Goal: Task Accomplishment & Management: Complete application form

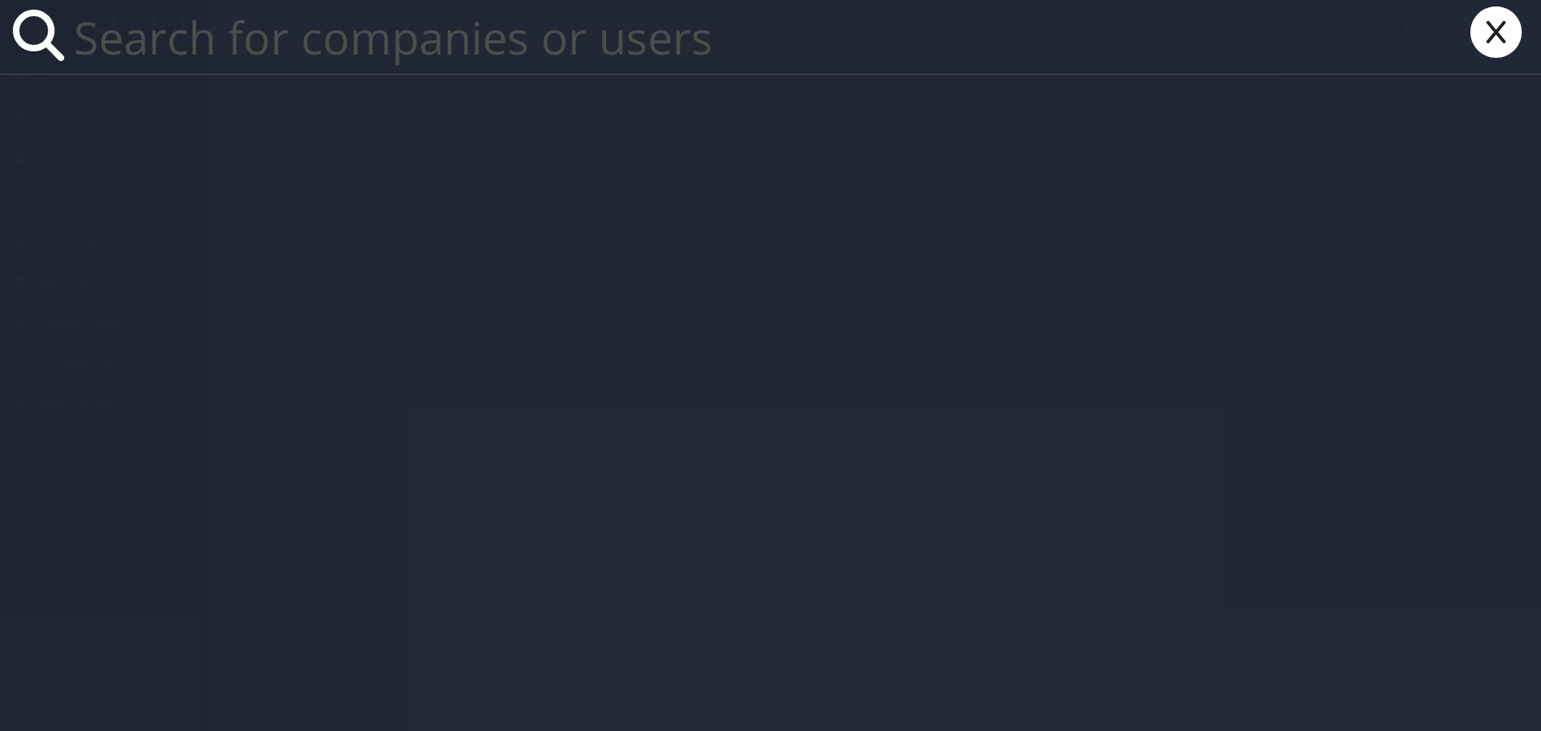
paste input "sherina.bowens@cbtravel.com"
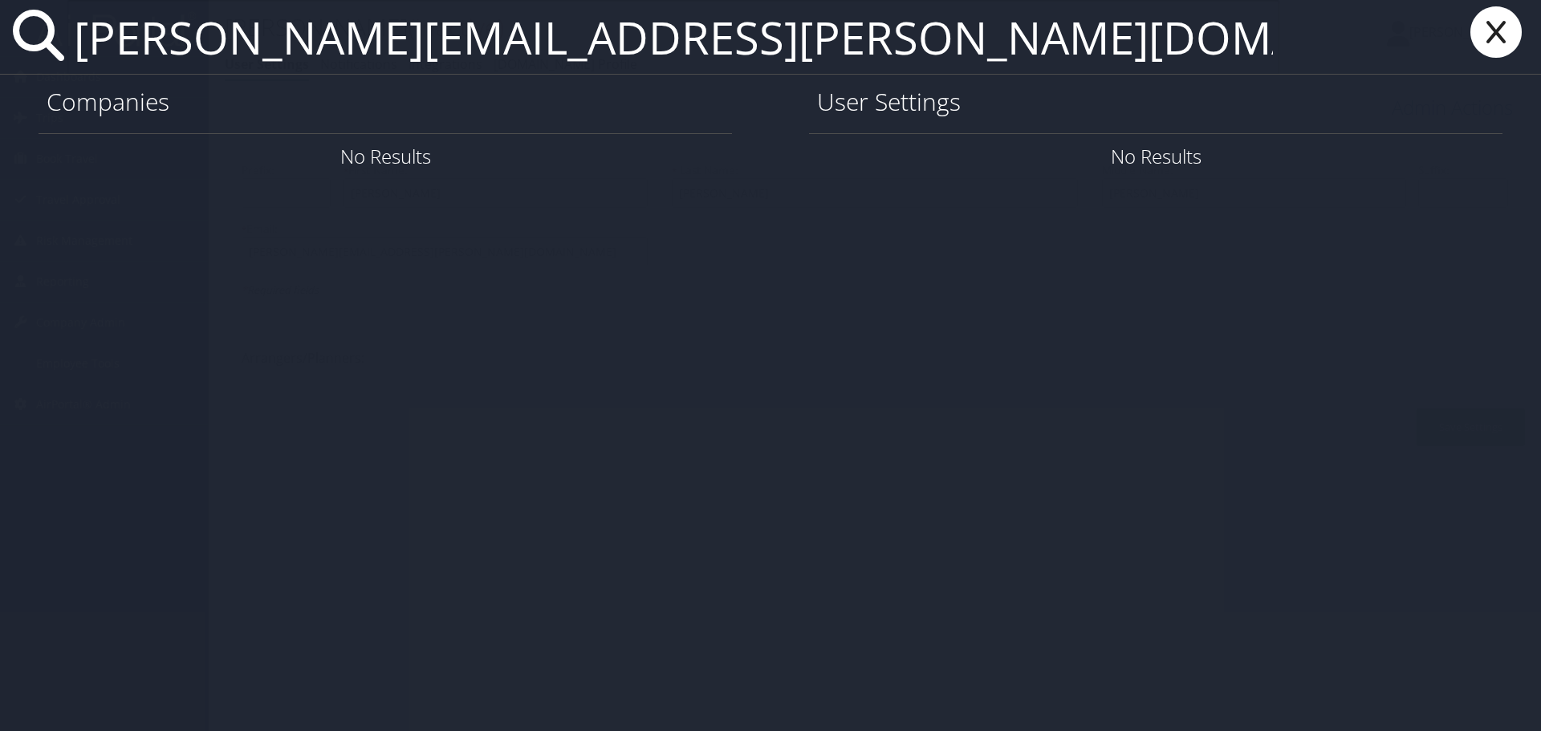
drag, startPoint x: 757, startPoint y: 49, endPoint x: 447, endPoint y: 45, distance: 309.9
click at [447, 45] on input "sherina.bowens@cbtravel.com" at bounding box center [673, 37] width 1212 height 74
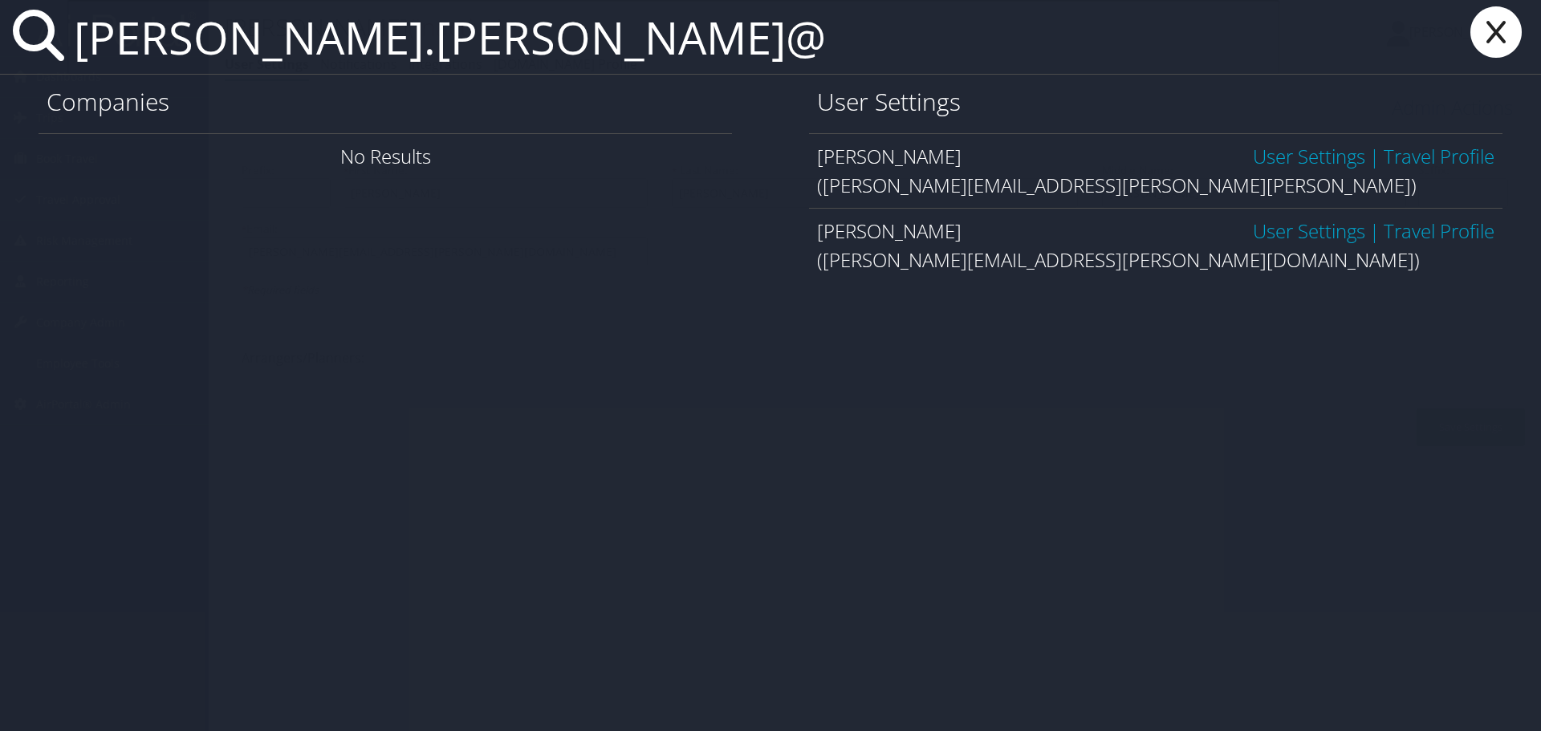
type input "sherina.bowens@"
click at [1300, 154] on link "User Settings" at bounding box center [1309, 156] width 112 height 26
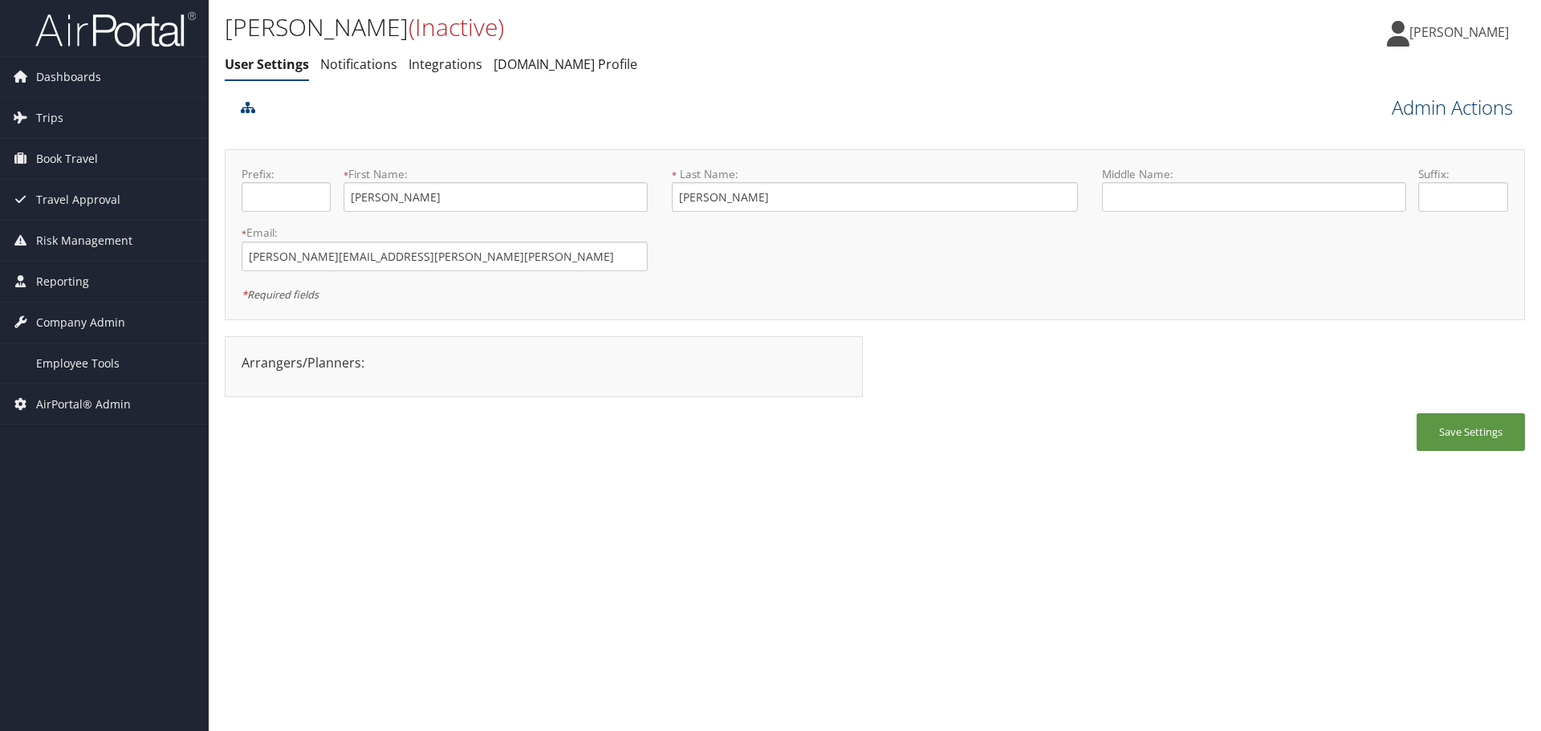
click at [1435, 108] on link "Admin Actions" at bounding box center [1452, 107] width 121 height 27
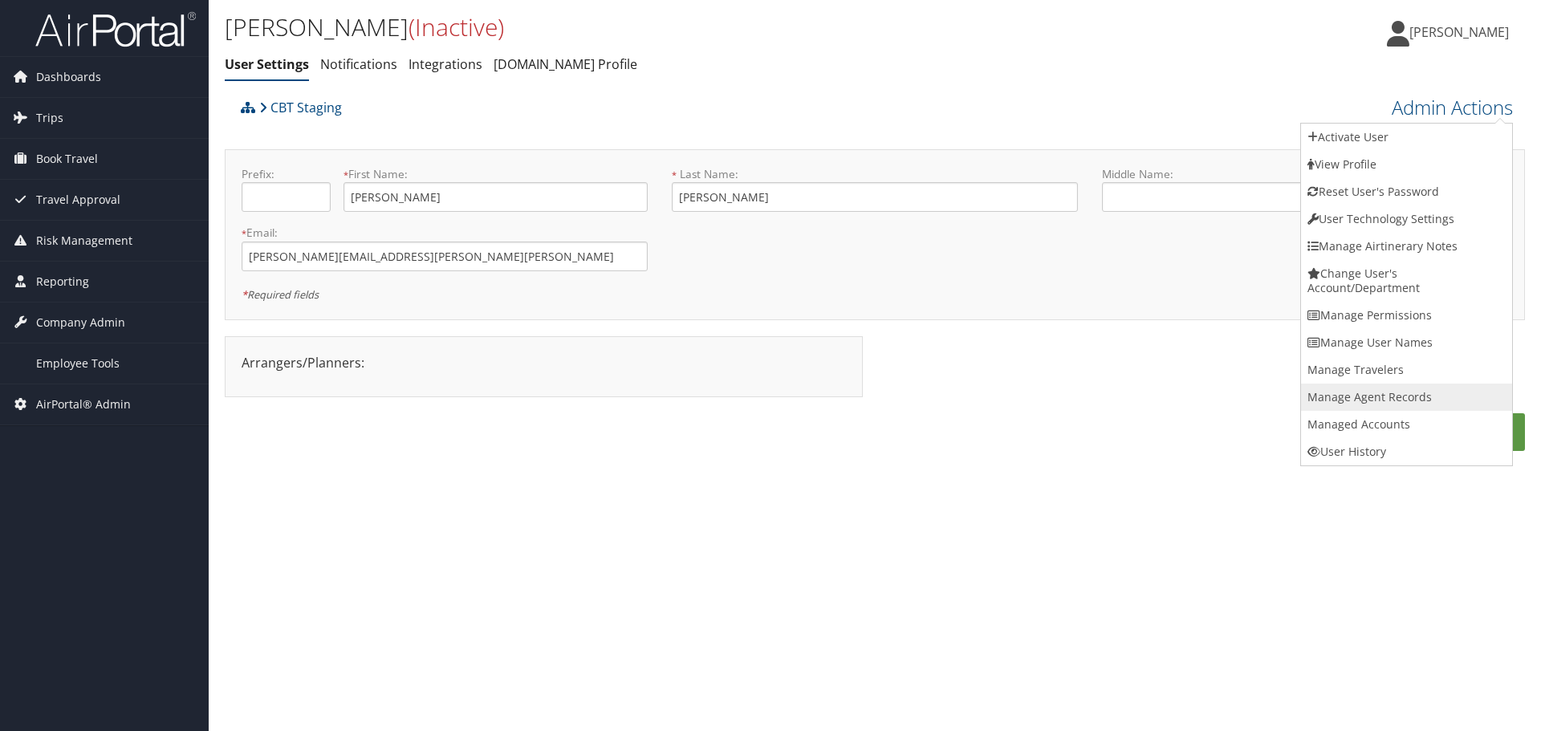
click at [1368, 396] on link "Manage Agent Records" at bounding box center [1406, 397] width 211 height 27
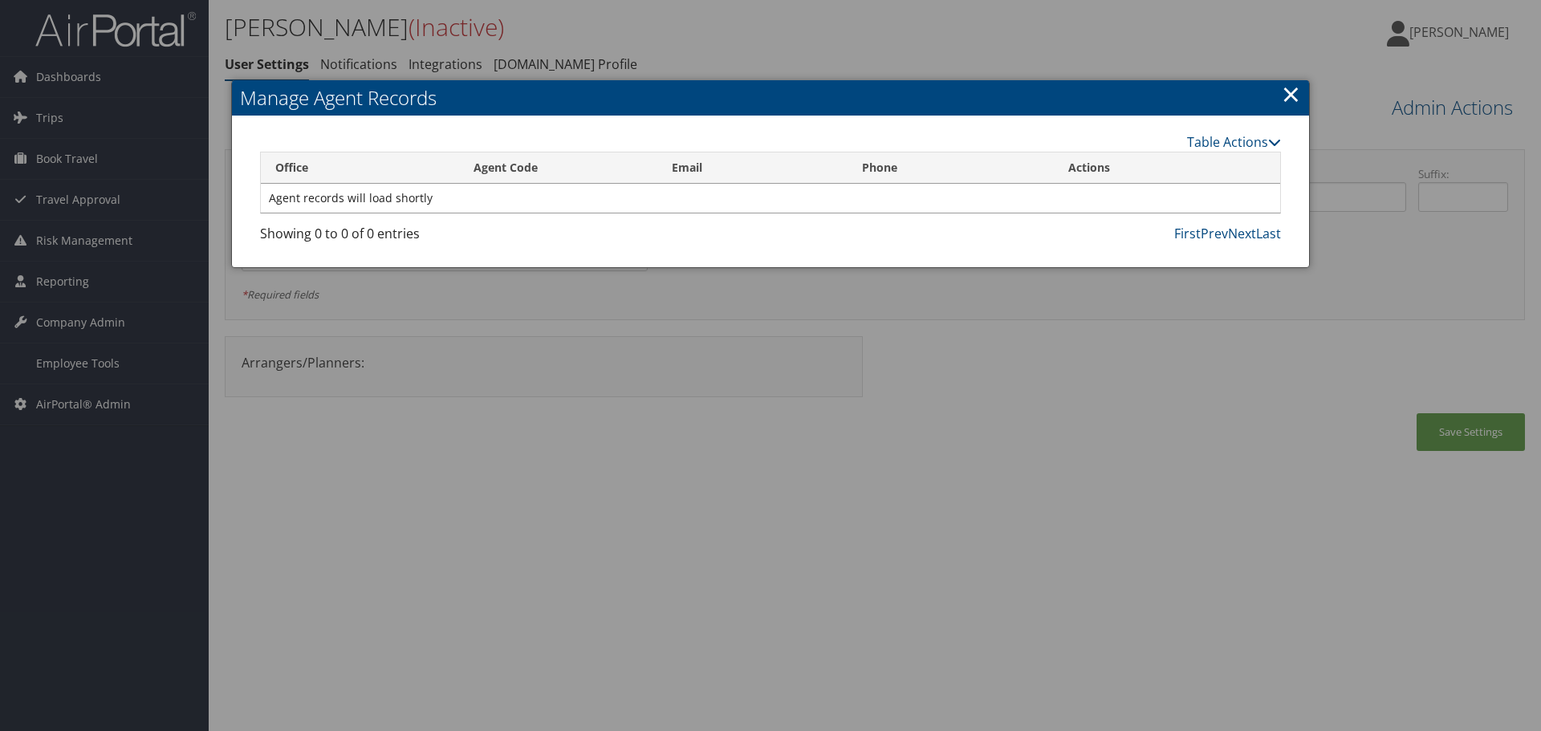
click at [1293, 93] on link "×" at bounding box center [1291, 94] width 18 height 32
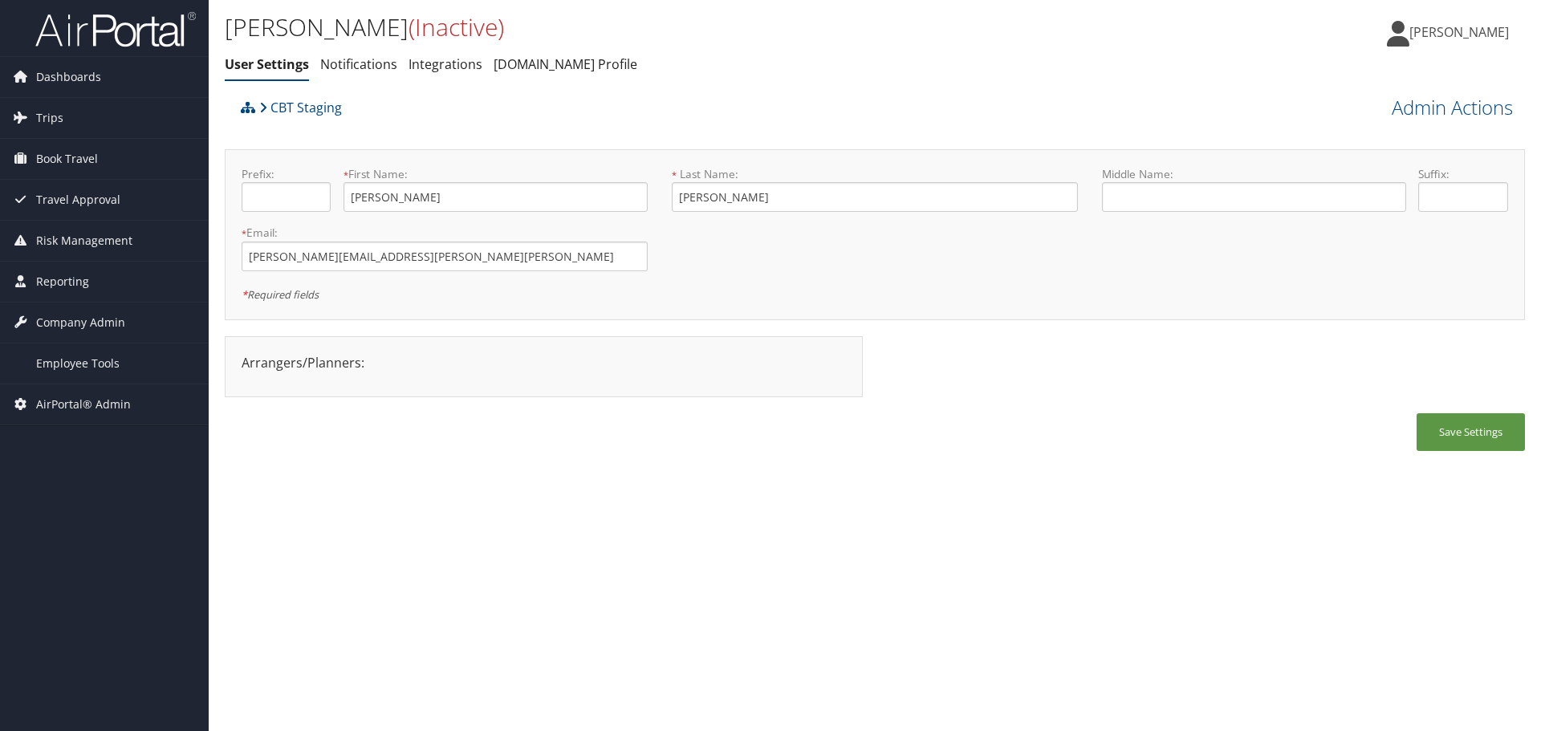
click at [1014, 79] on div "Sherina Bowens (Inactive) User Settings Notifications Integrations AndavoVacati…" at bounding box center [658, 49] width 867 height 83
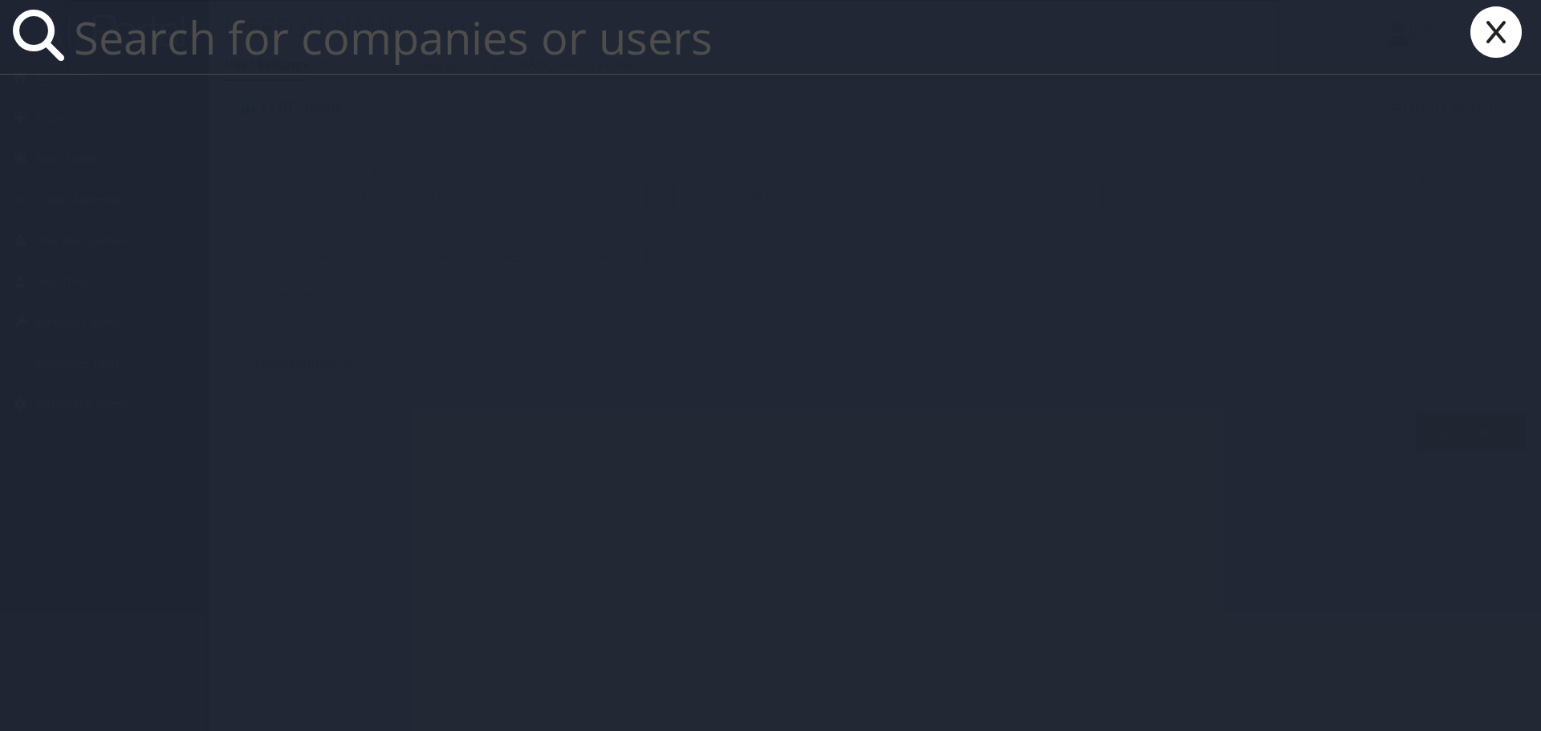
paste input "[PERSON_NAME][EMAIL_ADDRESS][PERSON_NAME][DOMAIN_NAME]"
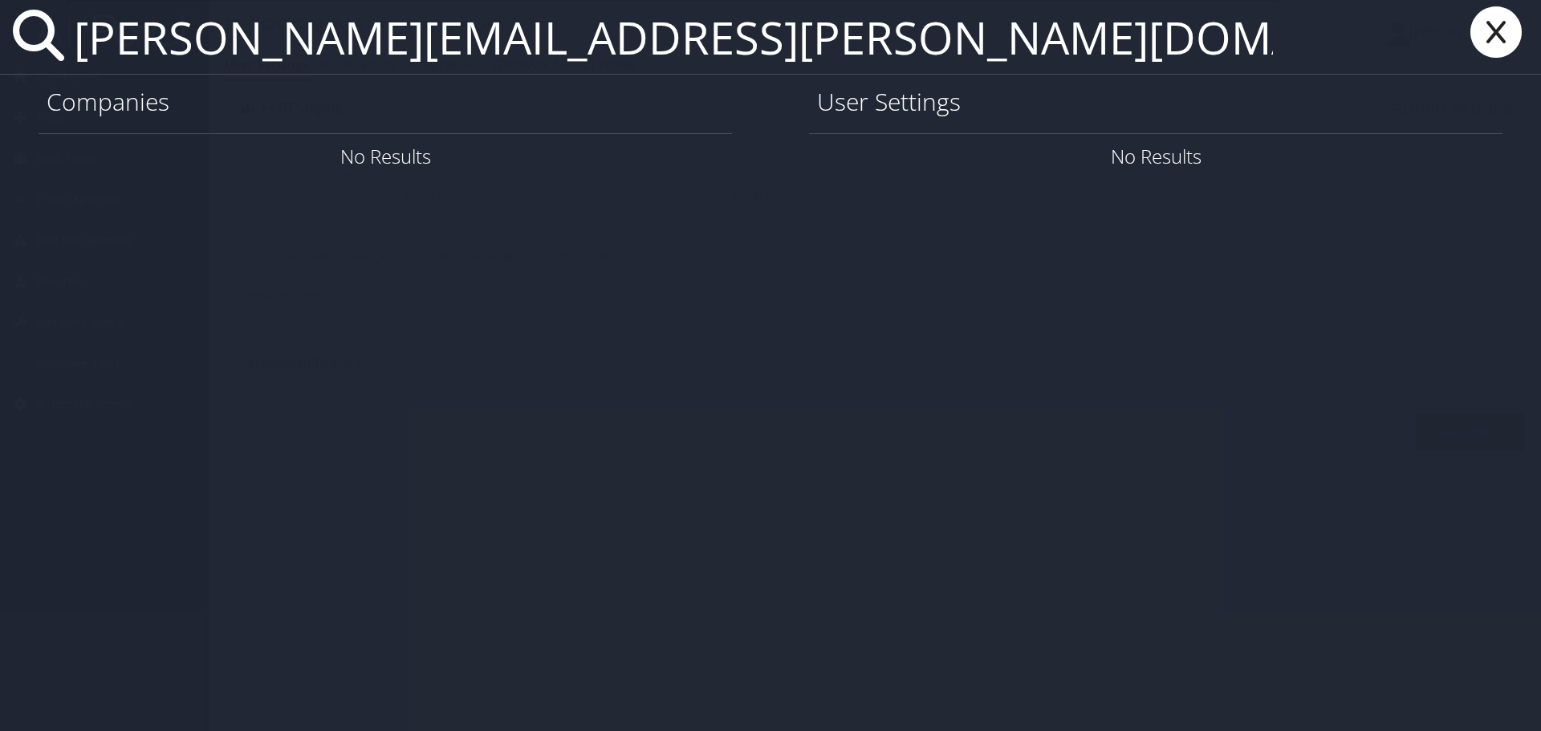
drag, startPoint x: 758, startPoint y: 40, endPoint x: 449, endPoint y: 45, distance: 309.1
click at [449, 45] on input "[PERSON_NAME][EMAIL_ADDRESS][PERSON_NAME][DOMAIN_NAME]" at bounding box center [673, 37] width 1212 height 74
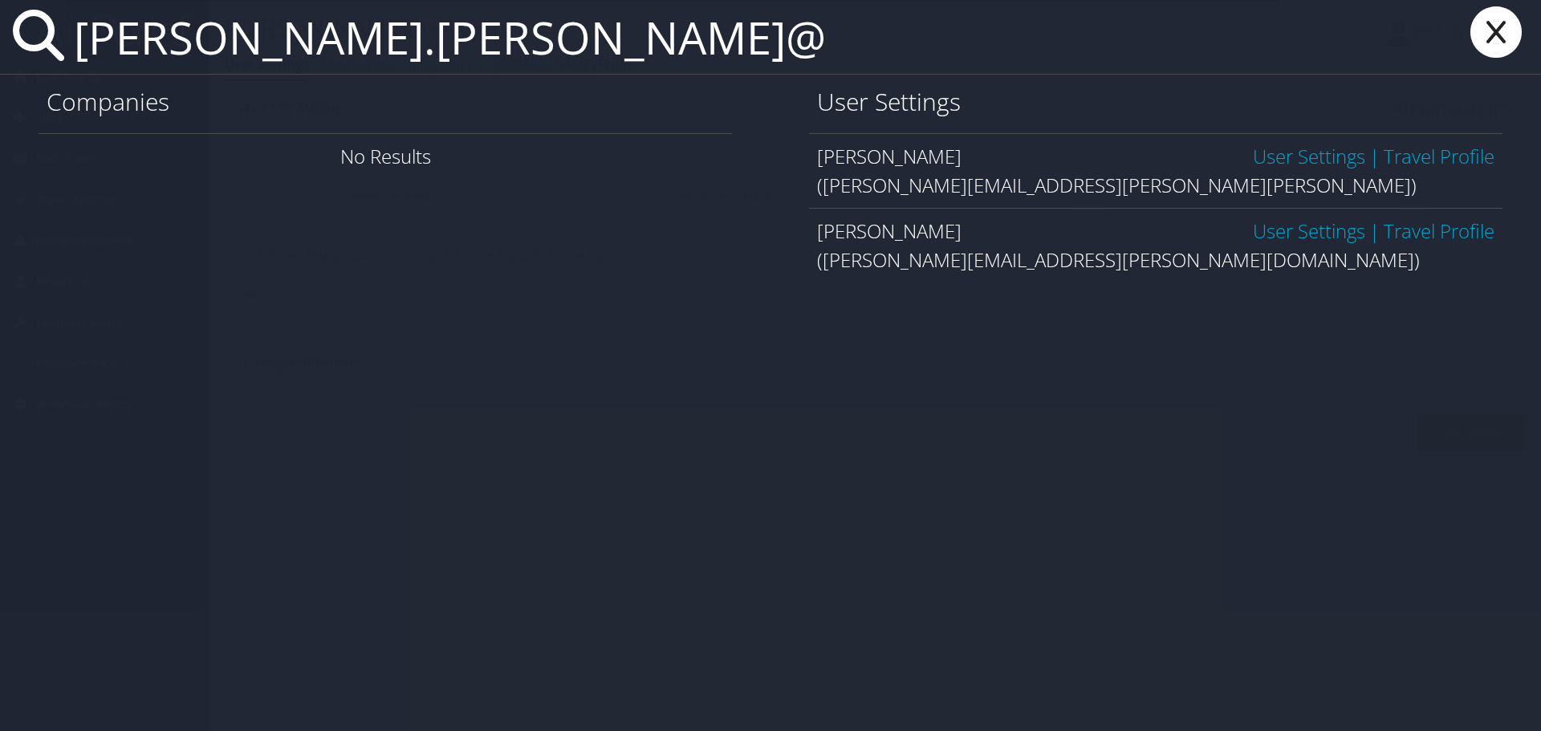
type input "sherina.bowens@"
click at [1265, 230] on link "User Settings" at bounding box center [1309, 231] width 112 height 26
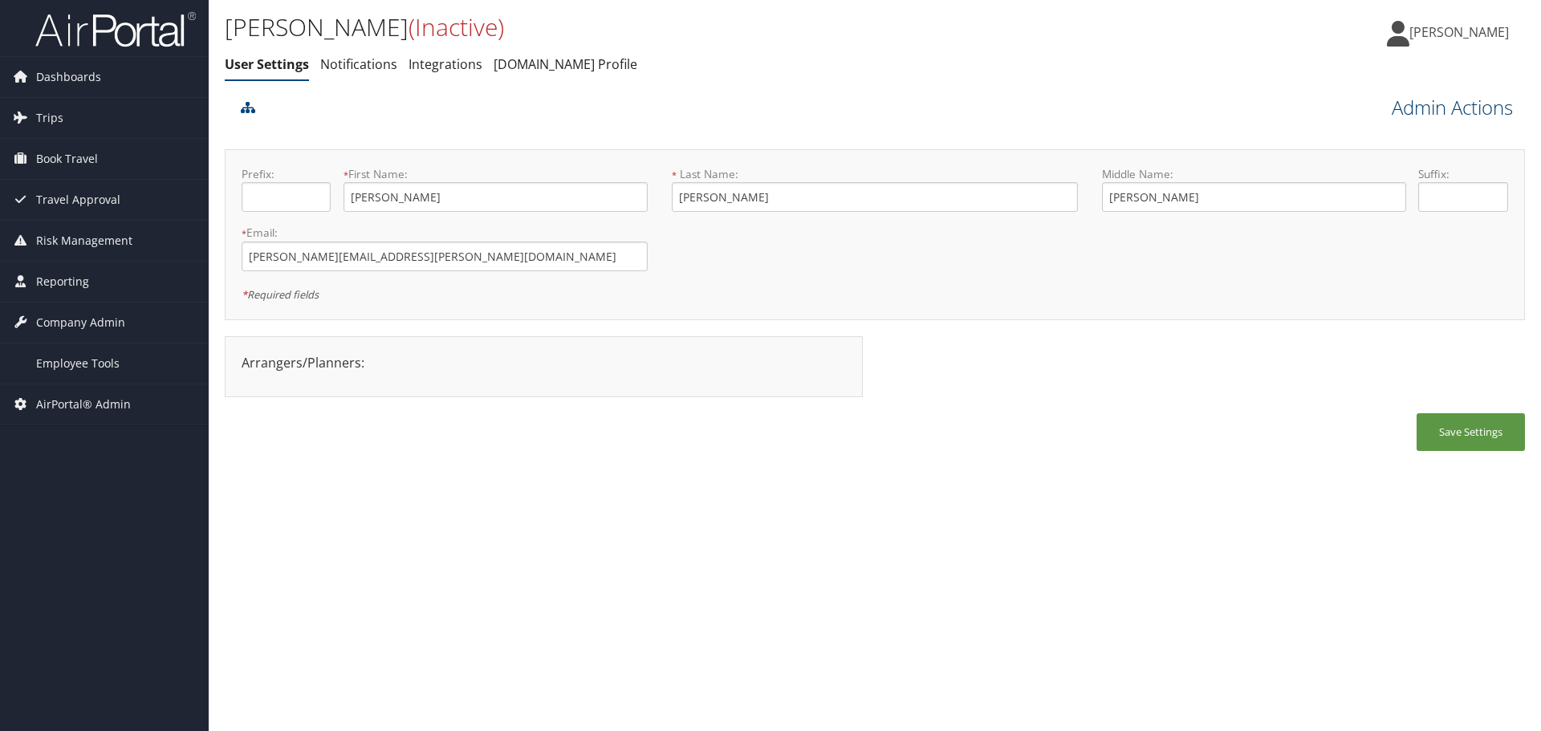
click at [1428, 110] on link "Admin Actions" at bounding box center [1452, 107] width 121 height 27
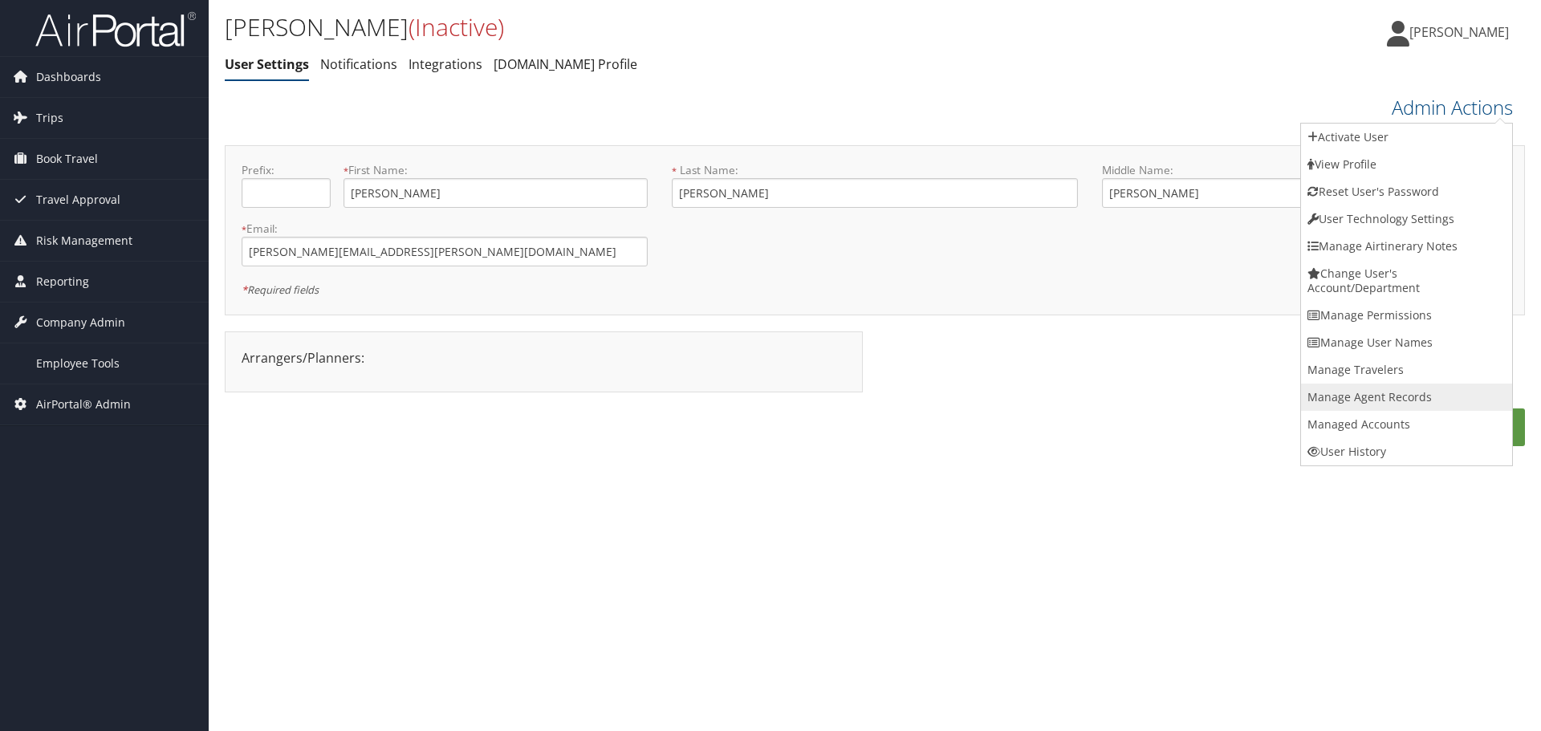
click at [1384, 389] on link "Manage Agent Records" at bounding box center [1406, 397] width 211 height 27
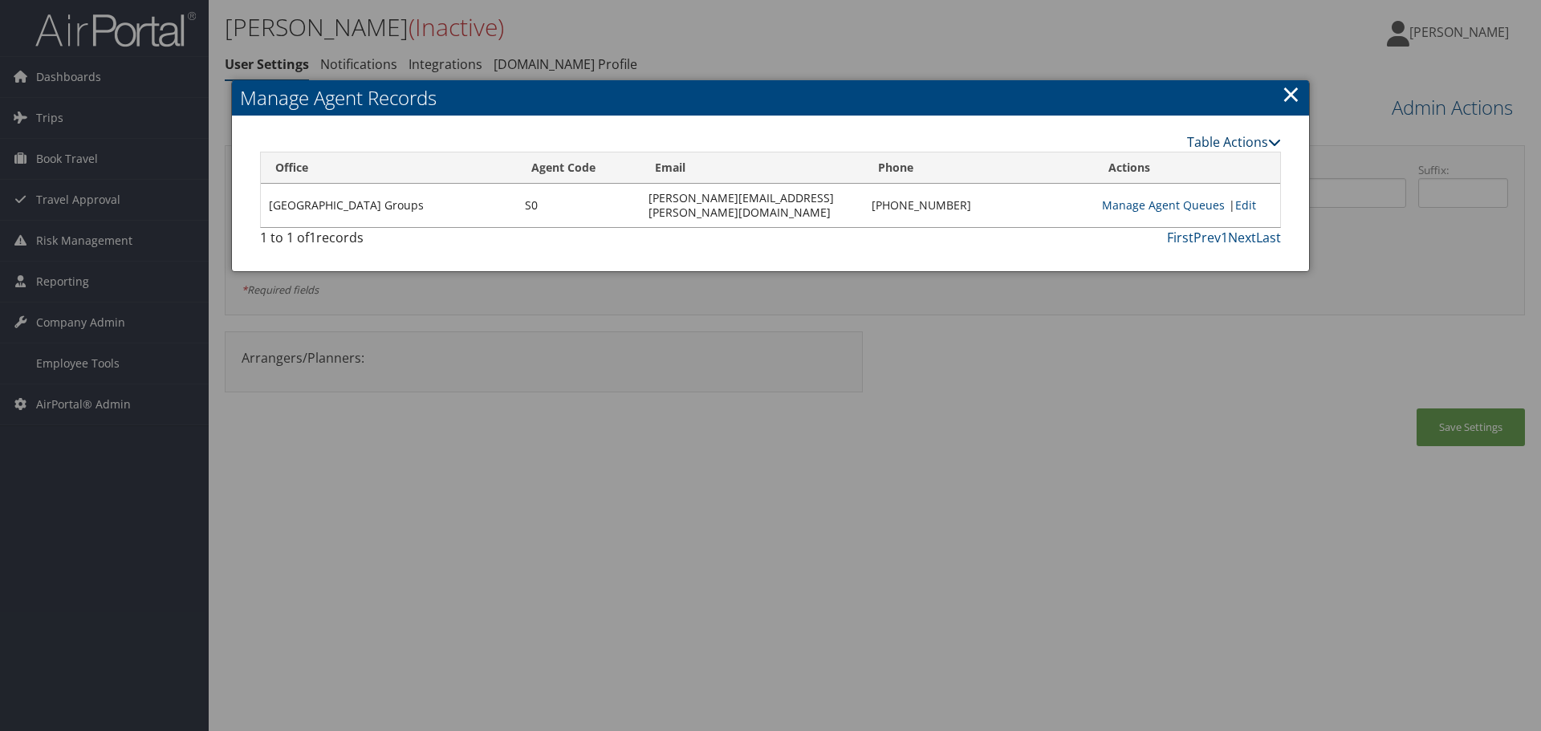
drag, startPoint x: 1219, startPoint y: 138, endPoint x: 1195, endPoint y: 149, distance: 27.3
click at [1219, 137] on link "Table Actions" at bounding box center [1234, 142] width 94 height 18
click at [1137, 170] on link "New Record" at bounding box center [1174, 166] width 211 height 27
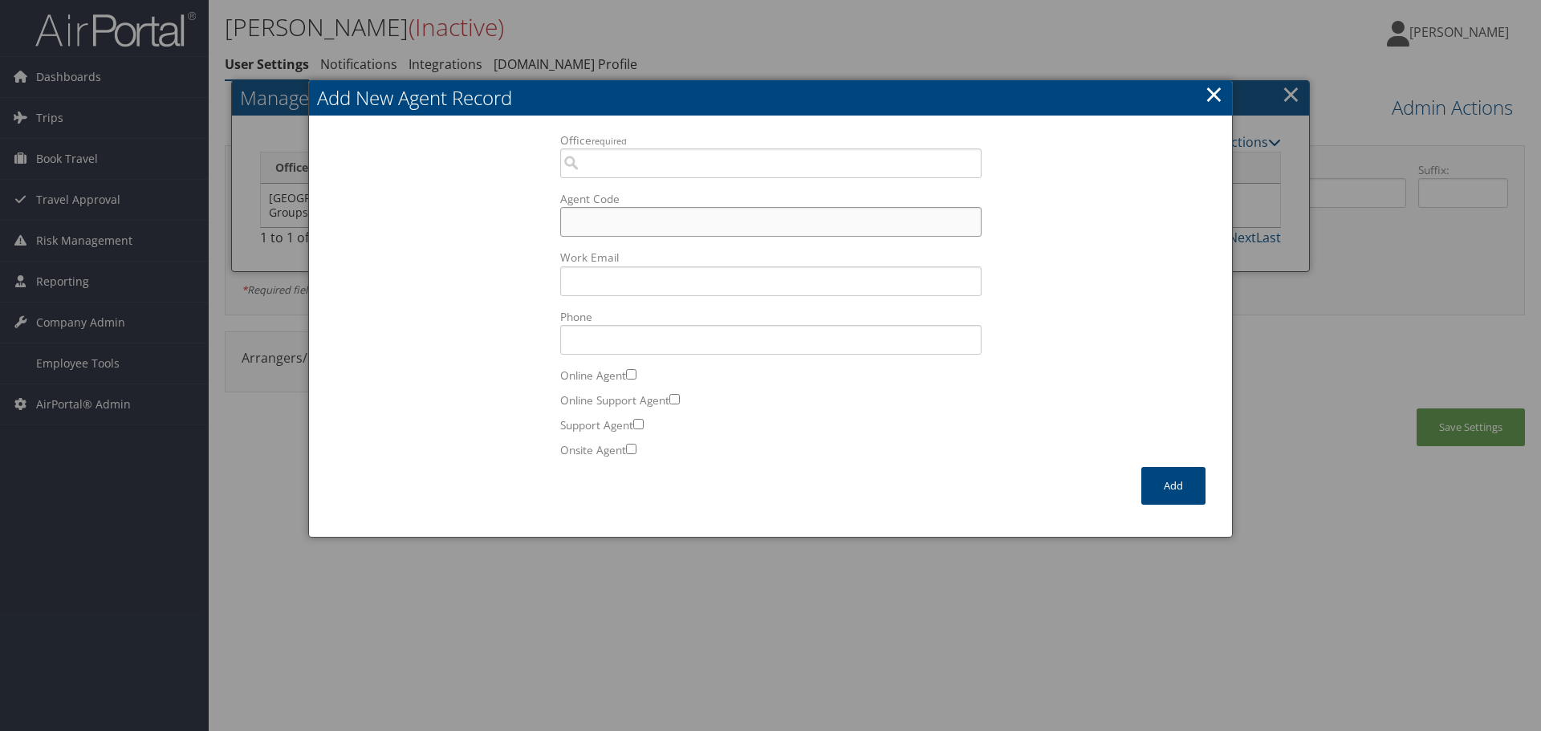
click at [642, 218] on input "Agent Code" at bounding box center [770, 222] width 421 height 30
paste input "sherina.bowens@cbtravel.com"
type input "sherina.bowens@cbtravel.com"
click at [657, 277] on input "Work Email Incorrect format for email." at bounding box center [770, 282] width 421 height 30
paste input "sherina.bowens@cbtravel.com"
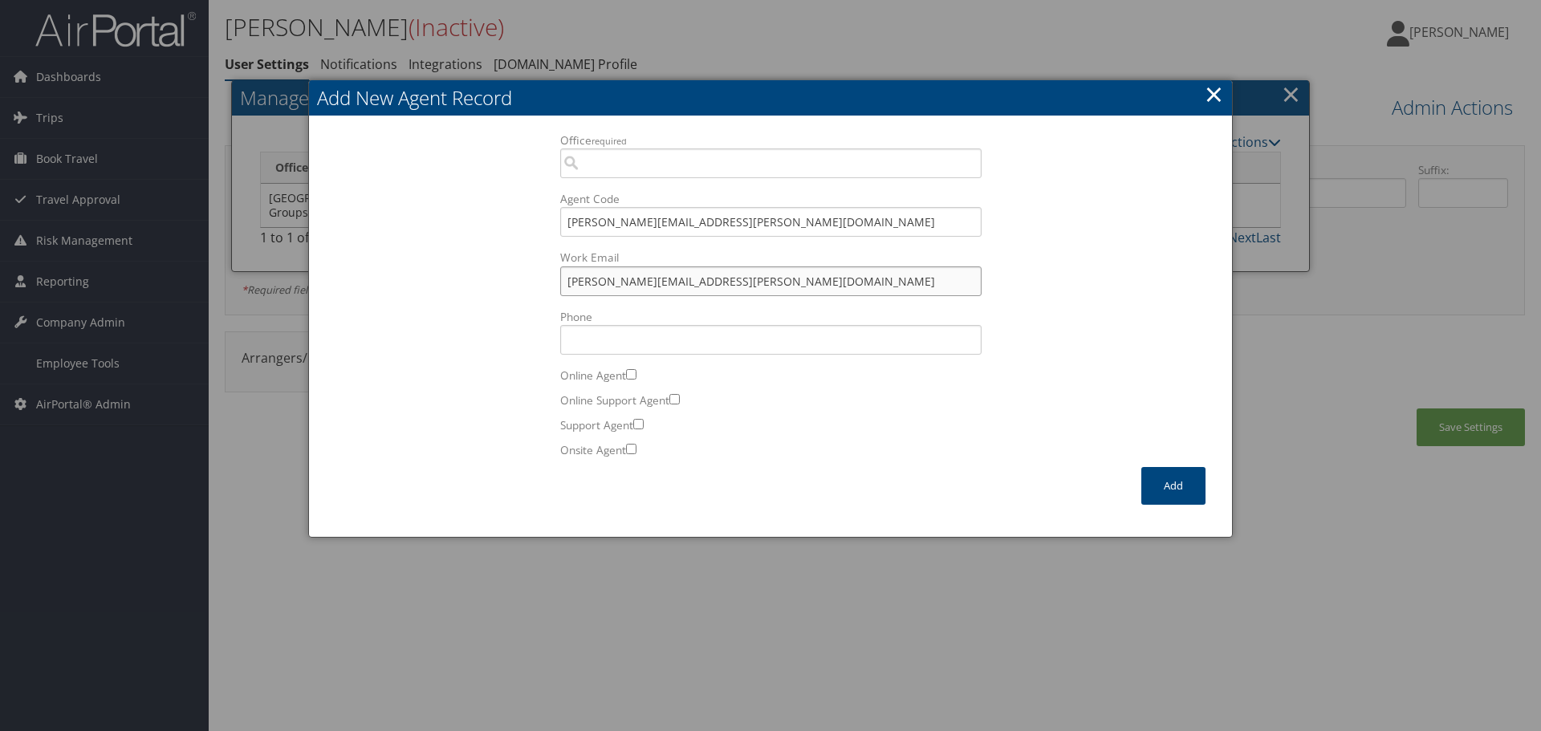
type input "sherina.bowens@cbtravel.com"
click at [613, 167] on input "Office required" at bounding box center [770, 164] width 421 height 30
click at [634, 193] on div "1BK8 Meeting and Incentives" at bounding box center [771, 193] width 415 height 16
type input "1BK8 Meeting and Incentives"
drag, startPoint x: 750, startPoint y: 219, endPoint x: 557, endPoint y: 239, distance: 193.7
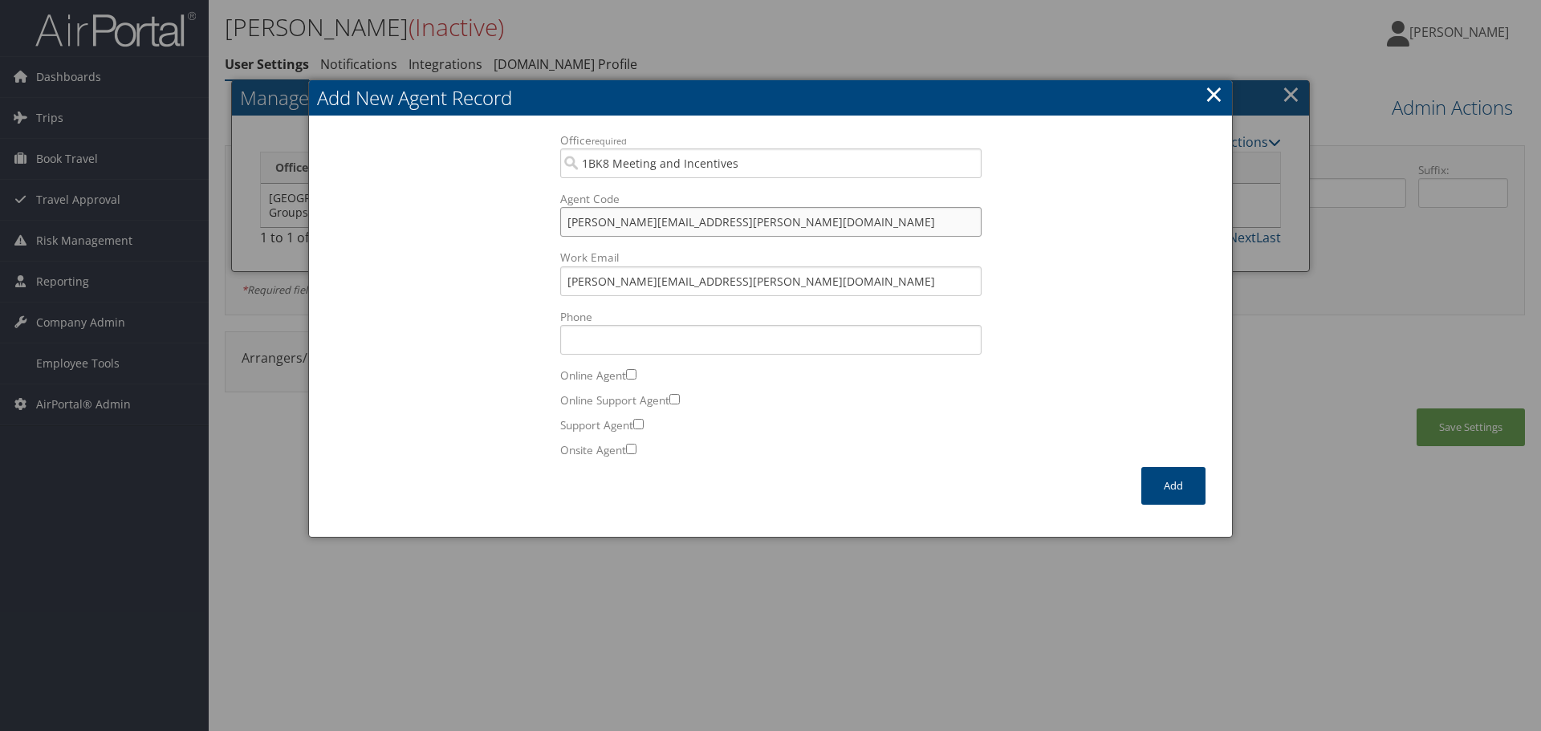
click at [557, 239] on div "Office required 1BK8 Meeting and Incentives 182 Office is required. Agent Code …" at bounding box center [771, 300] width 446 height 336
drag, startPoint x: 588, startPoint y: 222, endPoint x: 531, endPoint y: 220, distance: 57.0
click at [531, 220] on div "Office required 1BK8 Meeting and Incentives 182 Office is required. Agent Code …" at bounding box center [770, 300] width 891 height 336
paste input "text"
type input "S0"
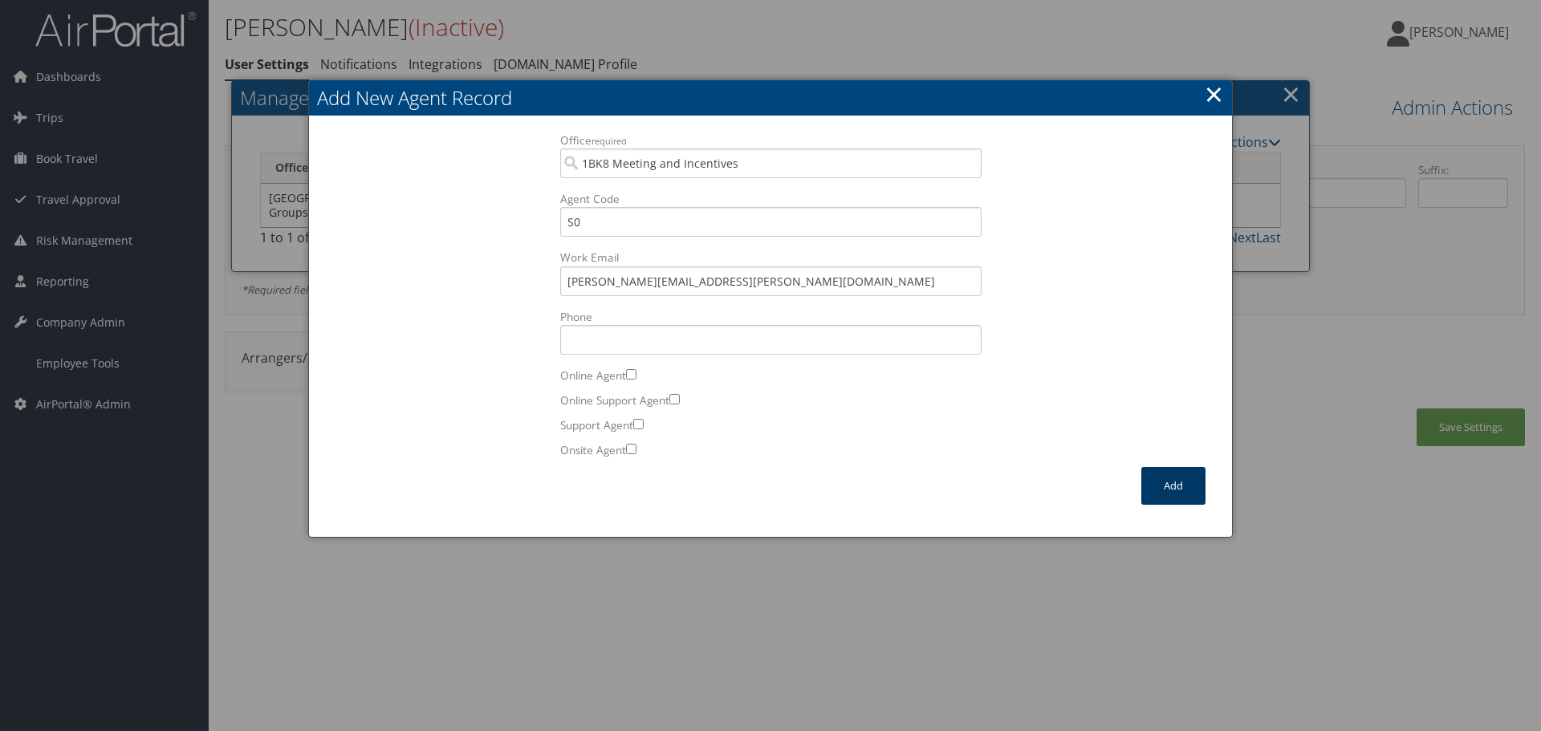
click at [1155, 475] on button "Add" at bounding box center [1174, 486] width 64 height 38
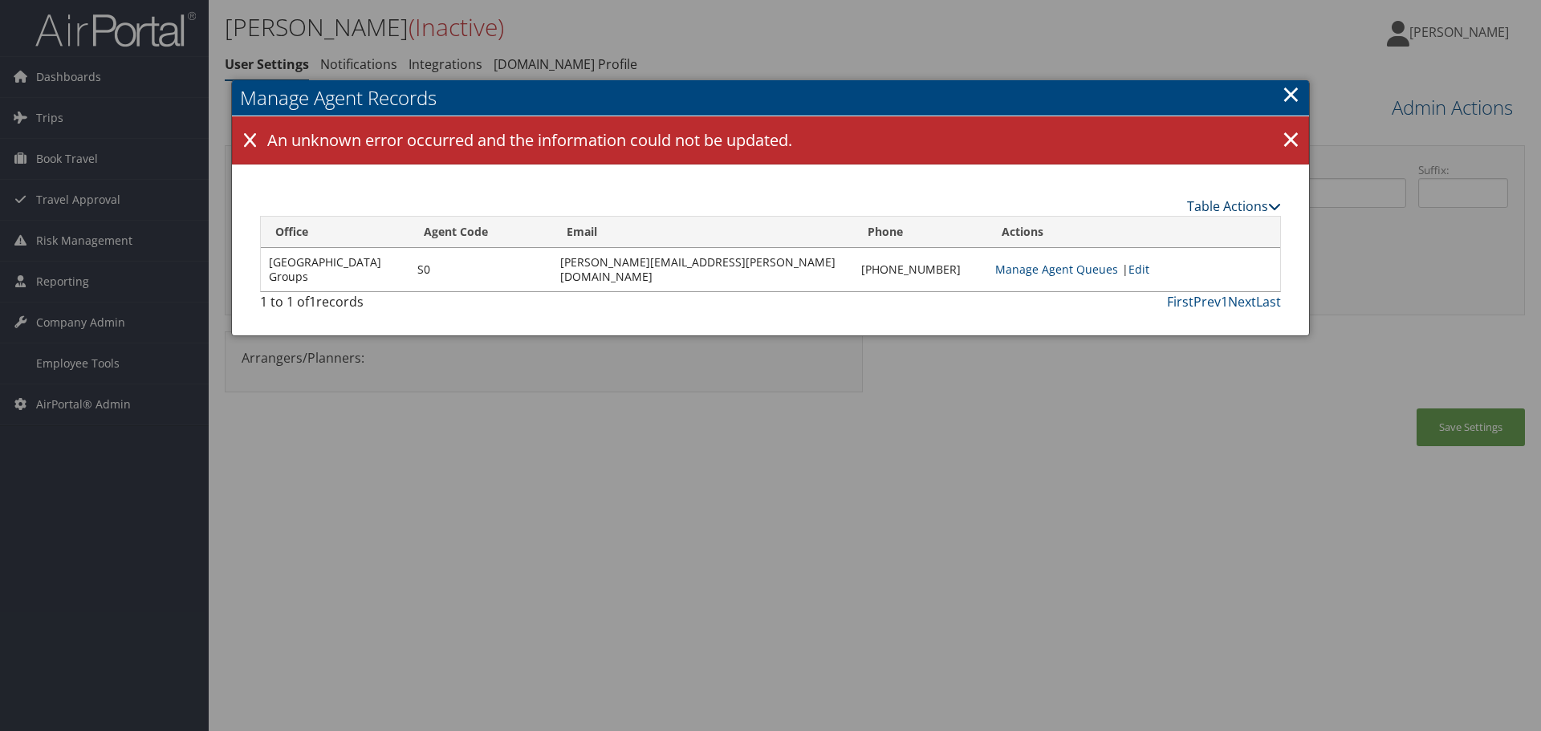
click at [1232, 203] on div "Table Actions Loading... Office Agent Code Email Phone Actions Denver Groups S0…" at bounding box center [770, 258] width 1021 height 123
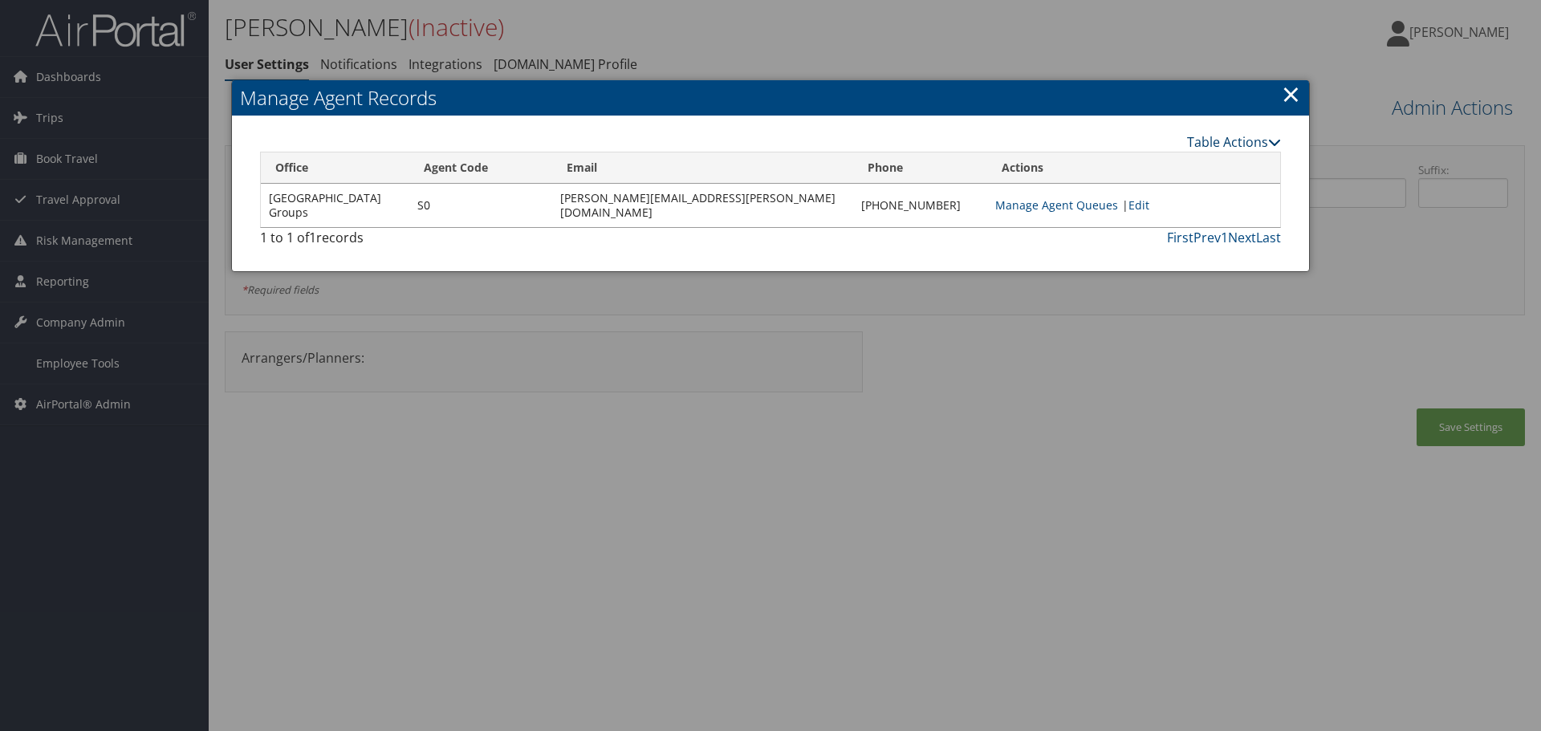
click at [1211, 144] on link "Table Actions" at bounding box center [1234, 142] width 94 height 18
click at [1160, 161] on link "New Record" at bounding box center [1174, 166] width 211 height 27
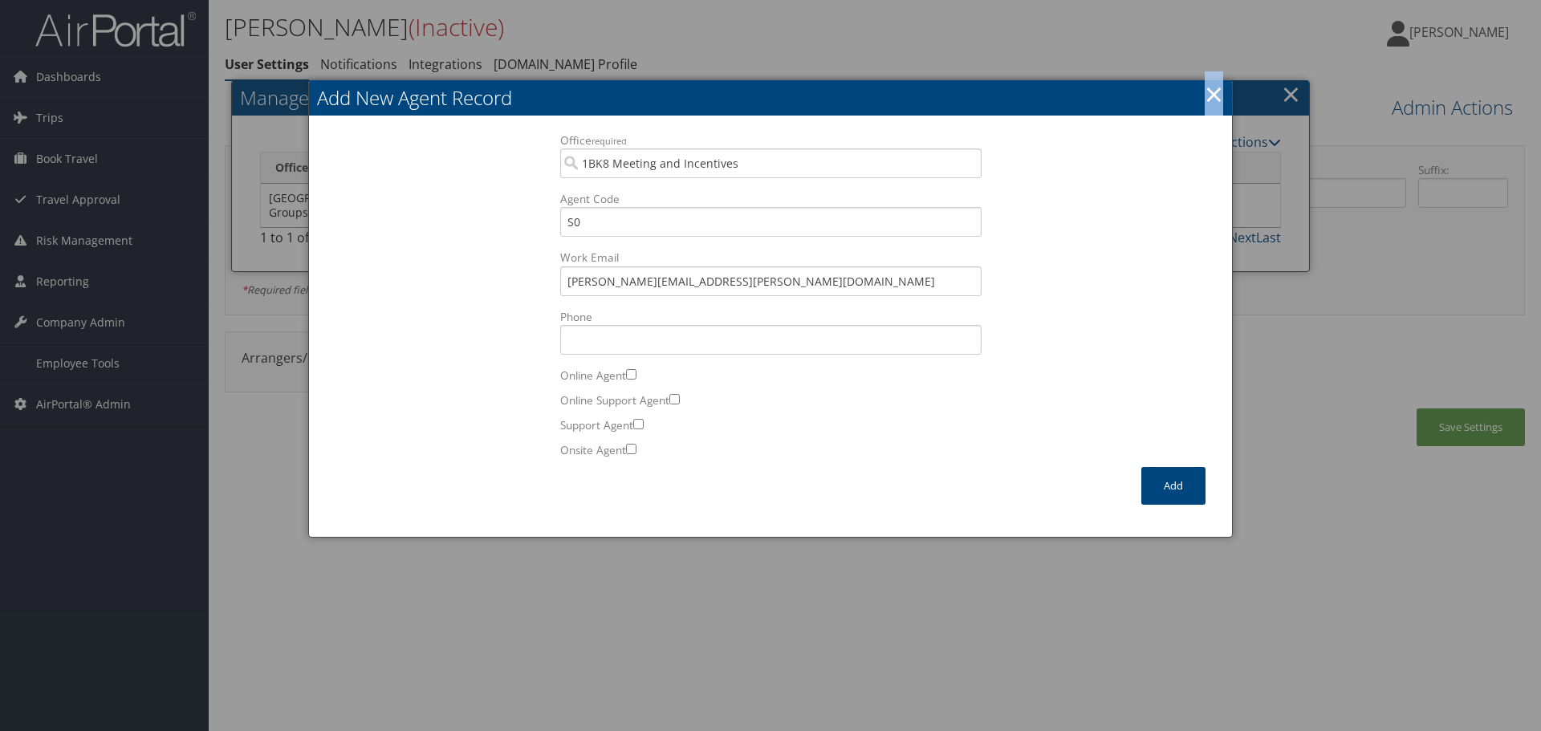
drag, startPoint x: 1214, startPoint y: 89, endPoint x: 1235, endPoint y: 89, distance: 20.9
click at [1215, 89] on link "×" at bounding box center [1214, 94] width 18 height 32
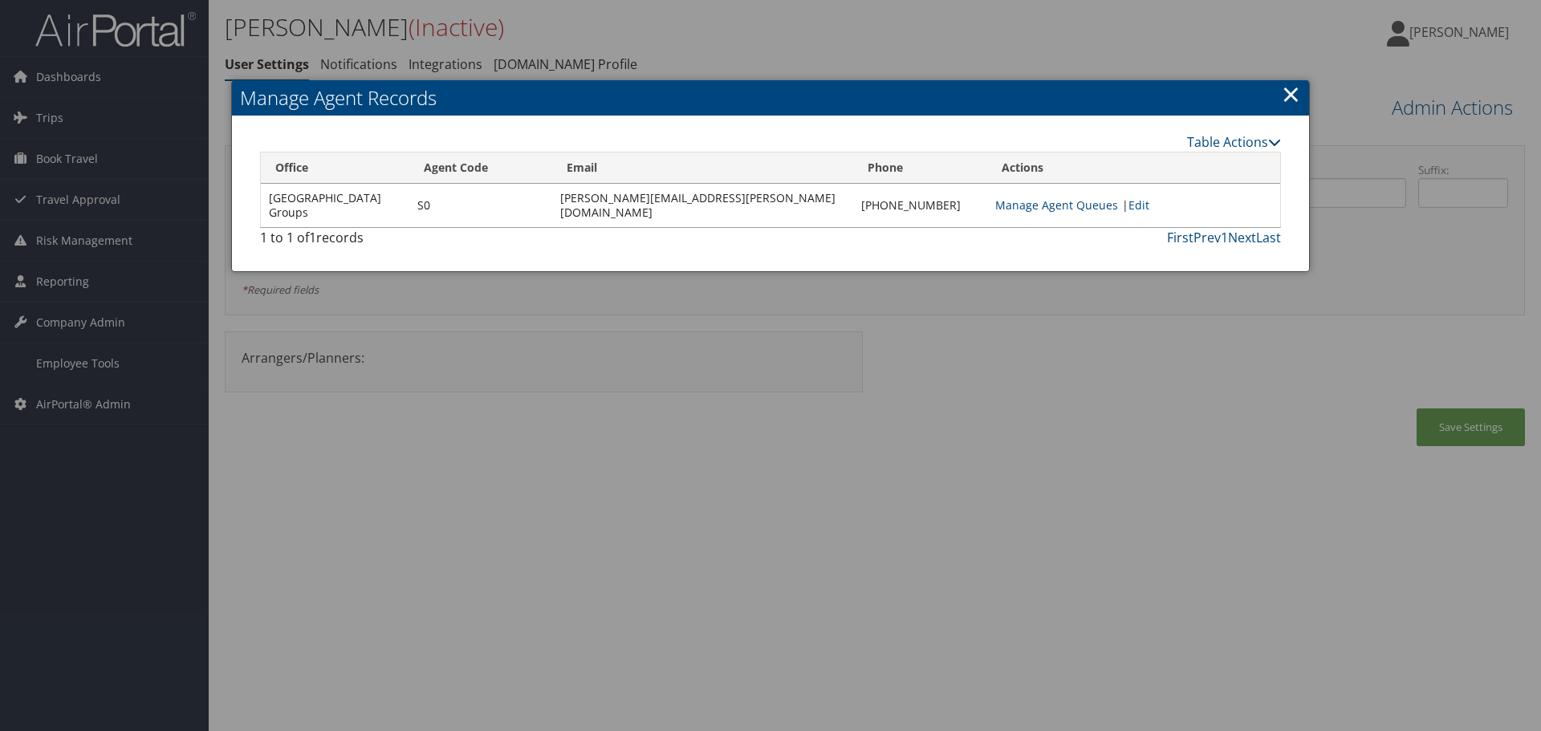
drag, startPoint x: 1294, startPoint y: 93, endPoint x: 1375, endPoint y: 95, distance: 81.1
click at [1296, 93] on link "×" at bounding box center [1291, 94] width 18 height 32
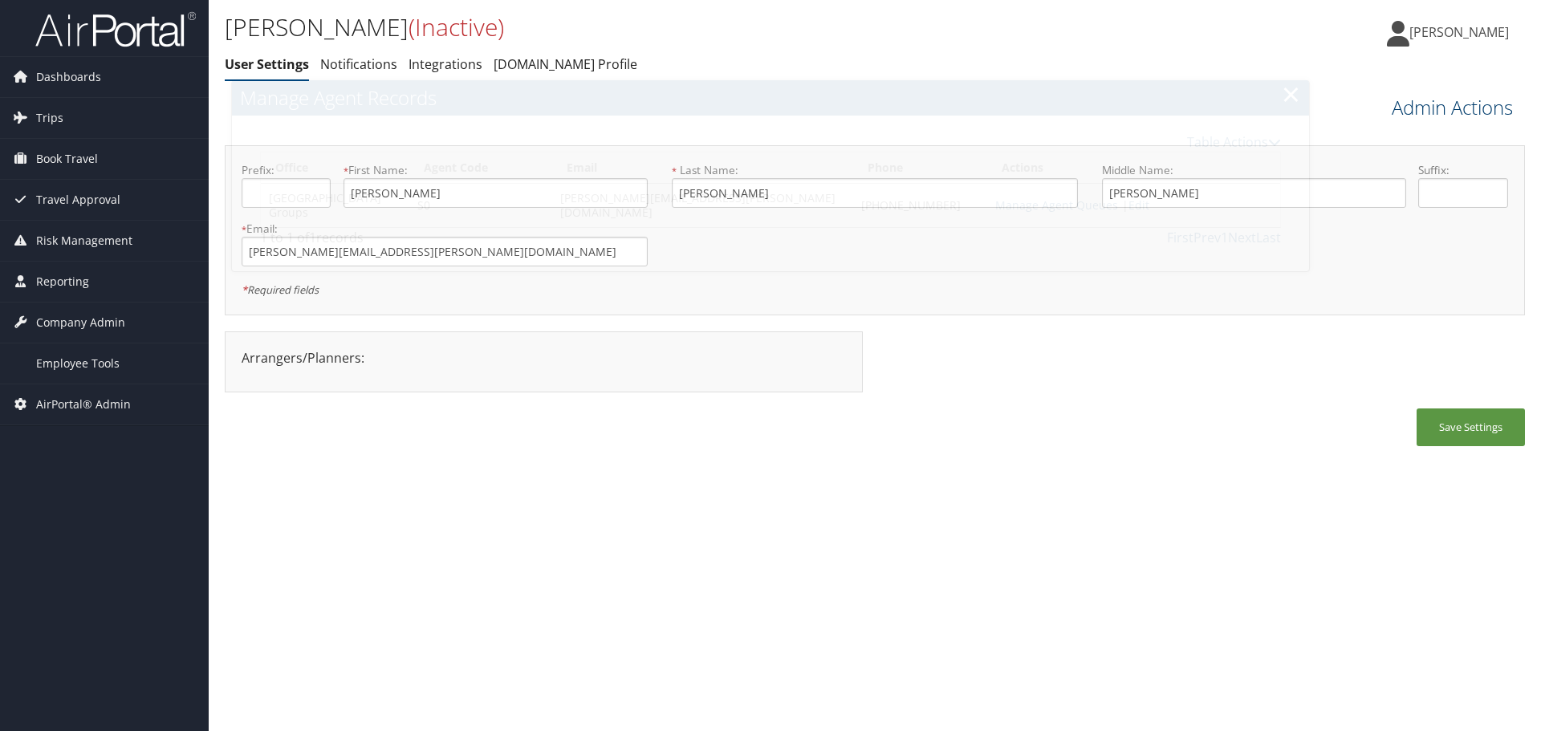
click at [1410, 102] on link "Admin Actions" at bounding box center [1452, 107] width 121 height 27
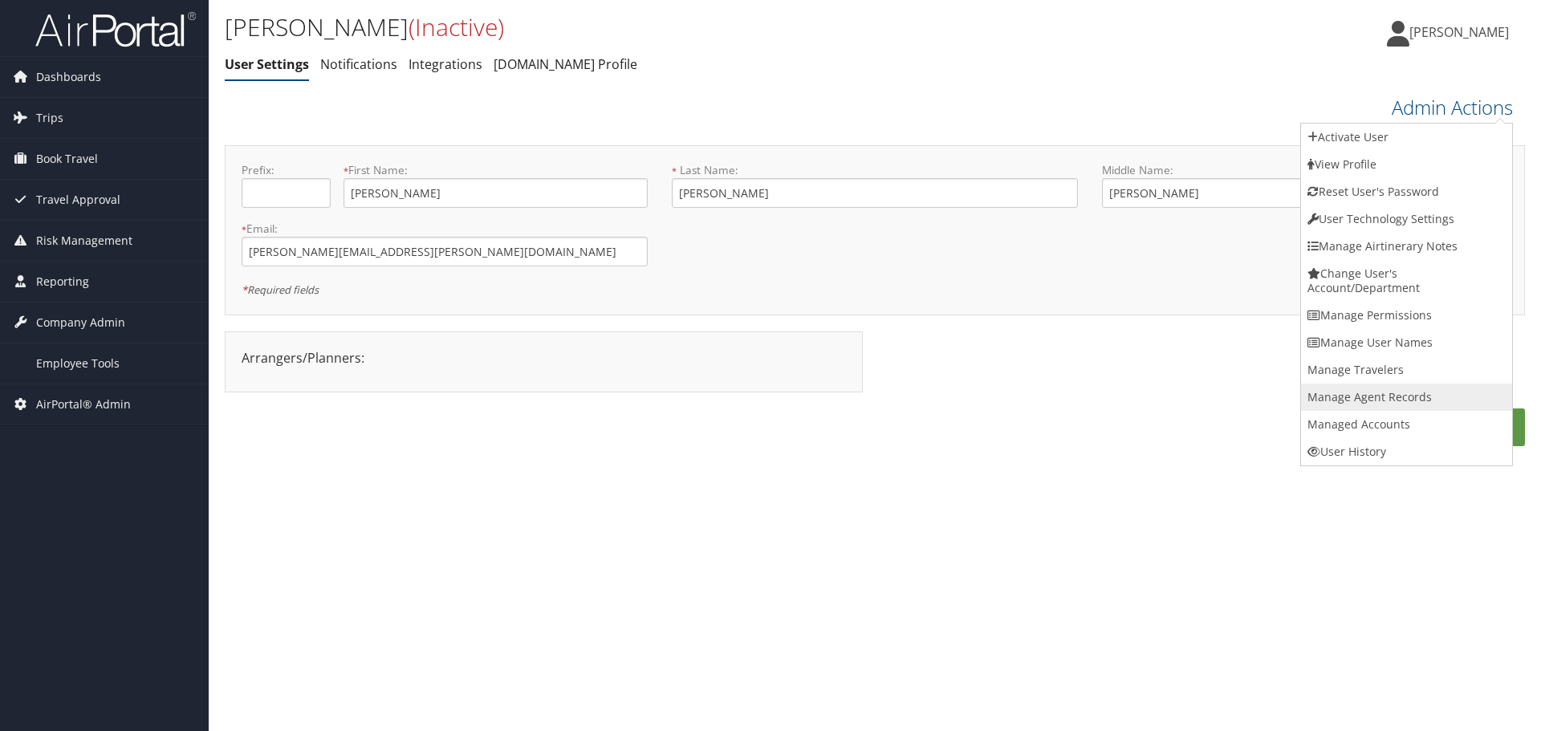
click at [1383, 384] on link "Manage Agent Records" at bounding box center [1406, 397] width 211 height 27
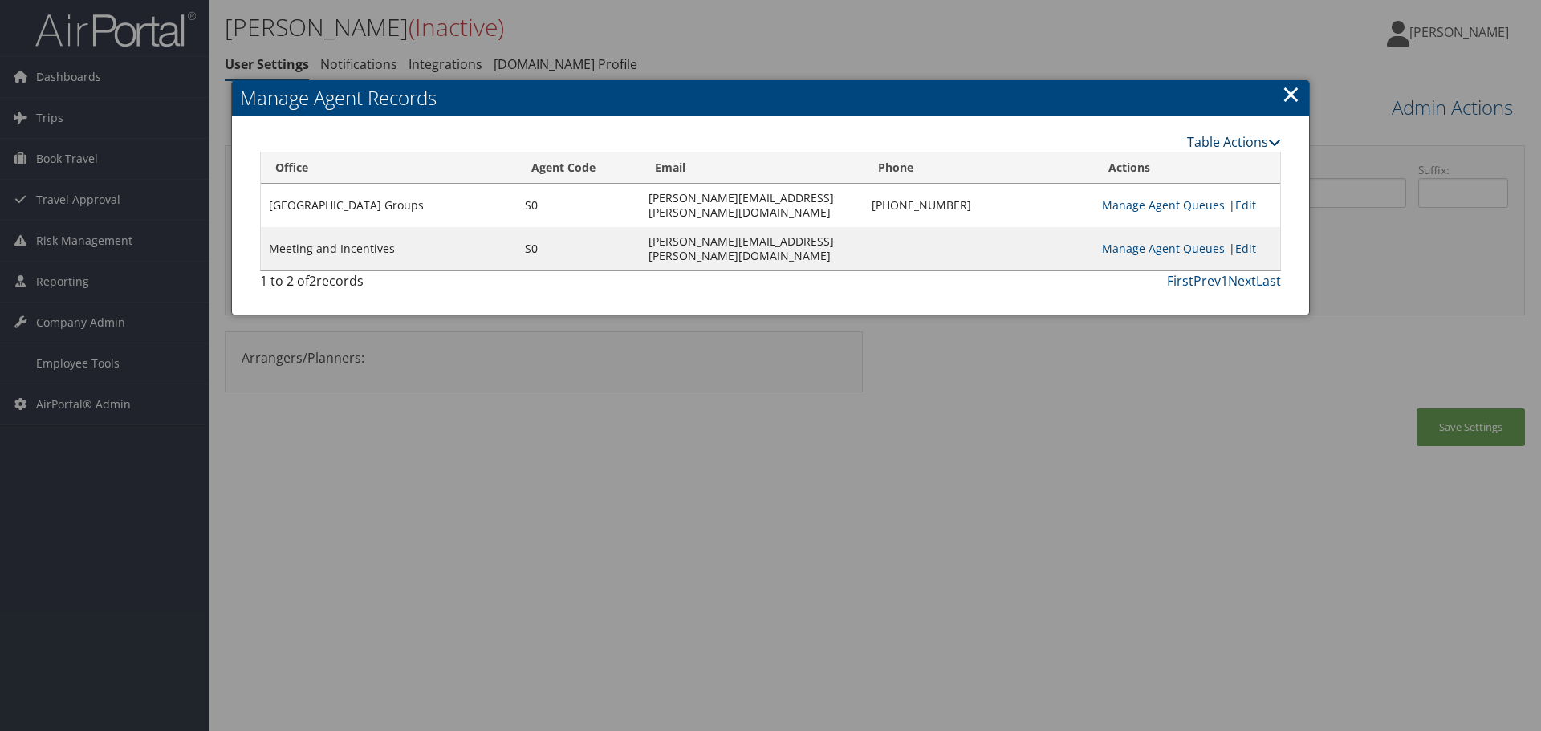
click at [1207, 142] on link "Table Actions" at bounding box center [1234, 142] width 94 height 18
click at [1126, 157] on link "New Record" at bounding box center [1174, 166] width 211 height 27
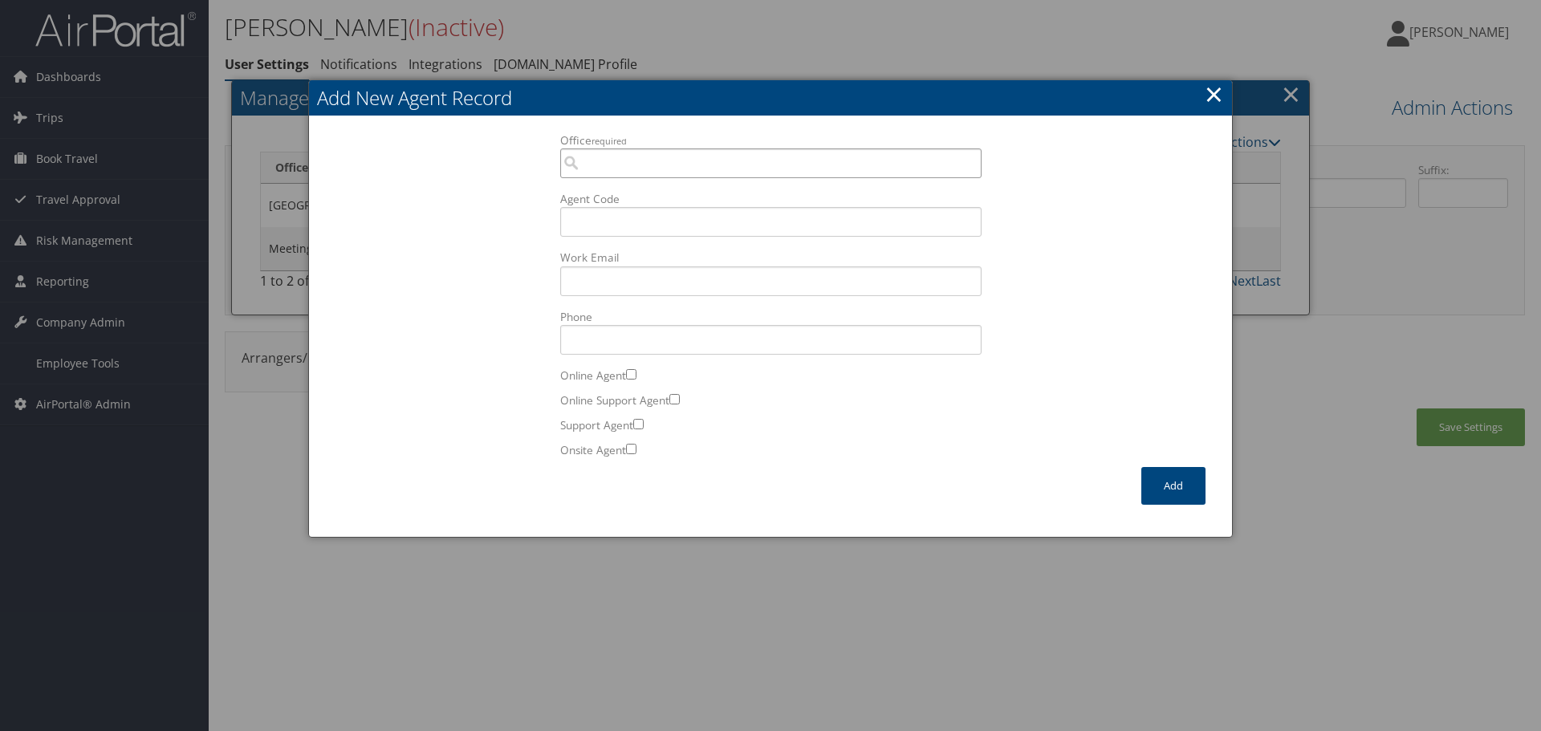
click at [700, 161] on input "Office required" at bounding box center [770, 164] width 421 height 30
click at [682, 206] on div "OfficeInfo" at bounding box center [771, 209] width 415 height 16
type input "2N1L 2N1L – TP+ Office"
click at [646, 231] on input "Agent Code" at bounding box center [770, 222] width 421 height 30
paste input "S0"
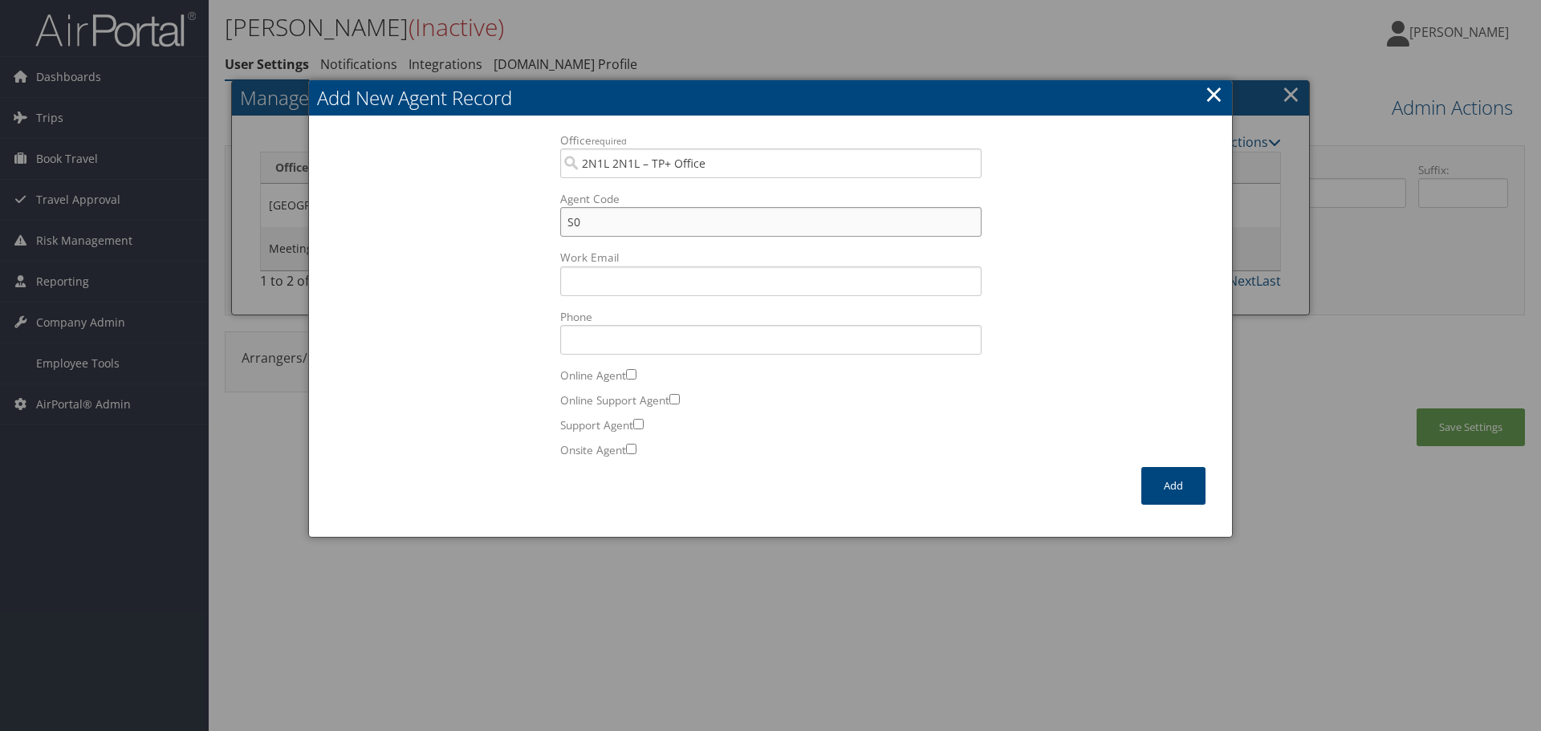
type input "S0"
click at [601, 279] on input "Work Email Incorrect format for email." at bounding box center [770, 282] width 421 height 30
paste input "sherina.bowens@cbtravel.com"
type input "sherina.bowens@cbtravel.com"
click at [1172, 483] on button "Add" at bounding box center [1174, 486] width 64 height 38
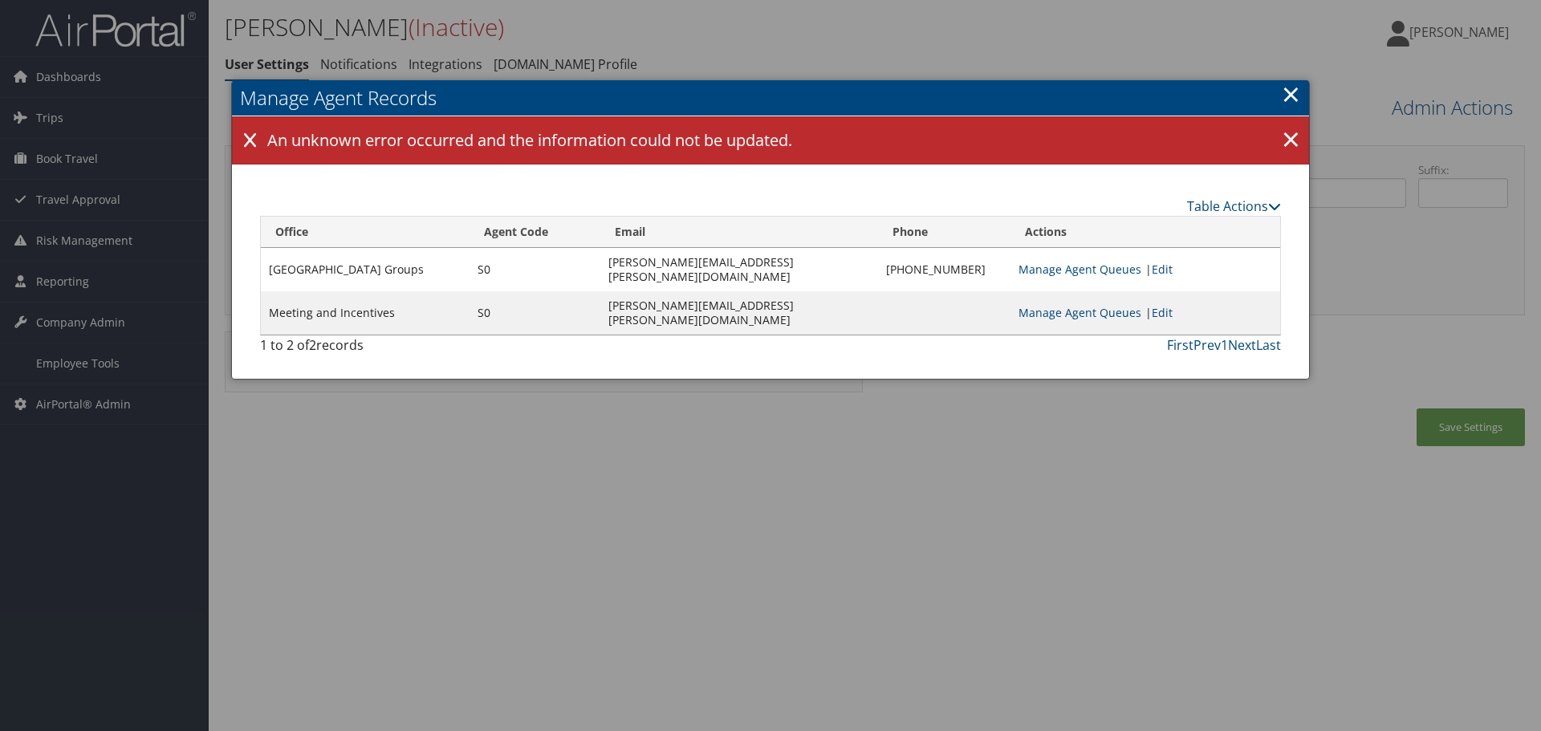
click at [1295, 97] on link "×" at bounding box center [1291, 94] width 18 height 32
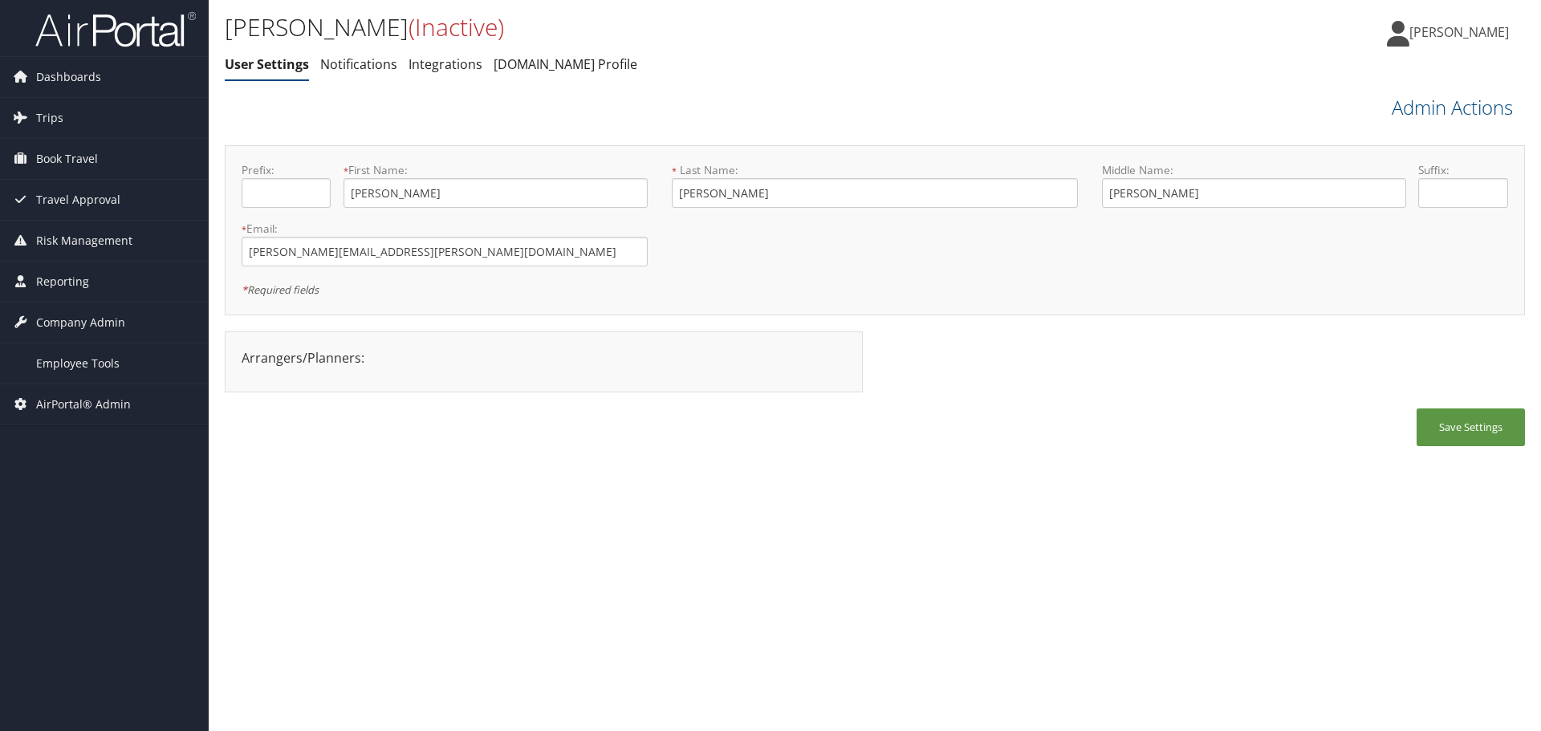
click at [1460, 24] on span "Kyle Casazza" at bounding box center [1460, 32] width 100 height 18
click at [1365, 289] on link "Sign Out" at bounding box center [1418, 288] width 179 height 27
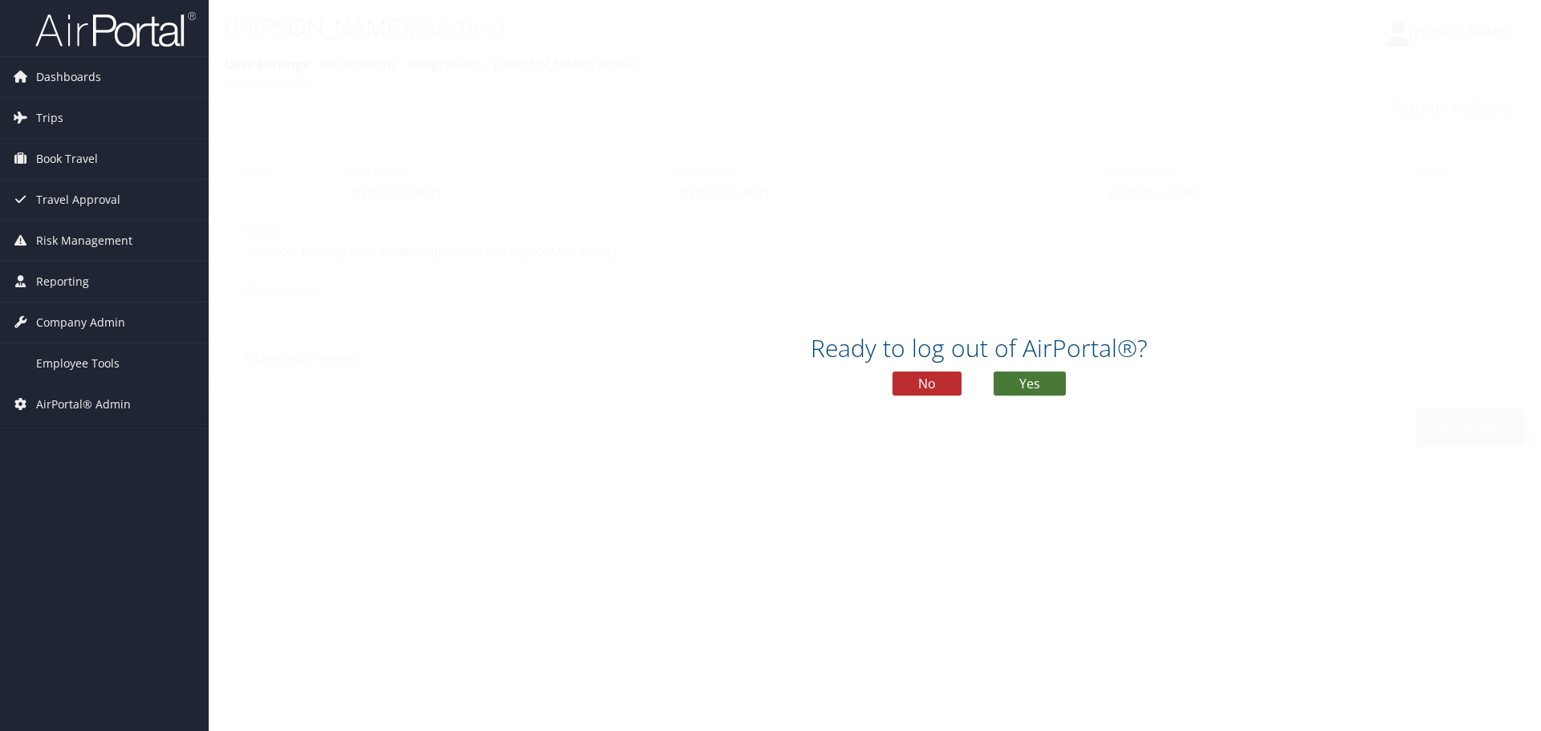
click at [1031, 389] on button "Yes" at bounding box center [1030, 384] width 72 height 24
